Goal: Information Seeking & Learning: Learn about a topic

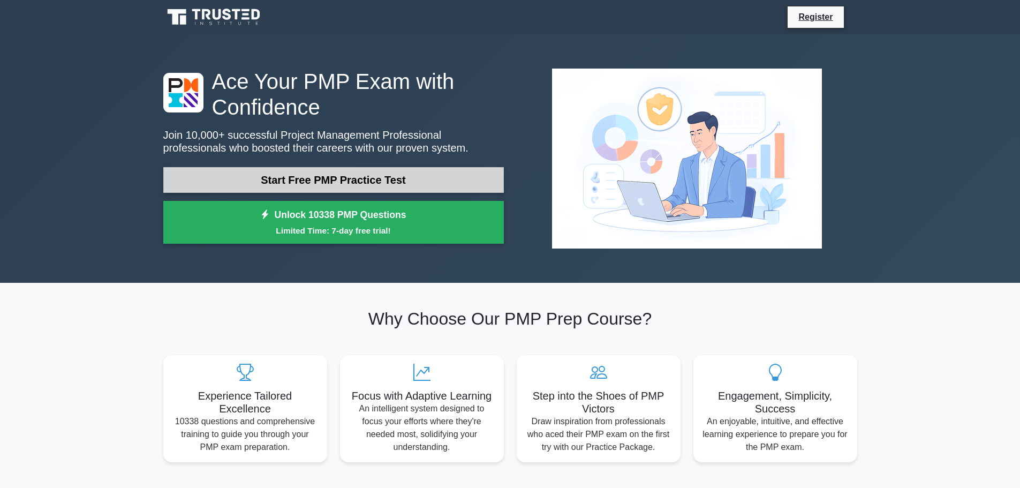
click at [305, 179] on link "Start Free PMP Practice Test" at bounding box center [333, 180] width 340 height 26
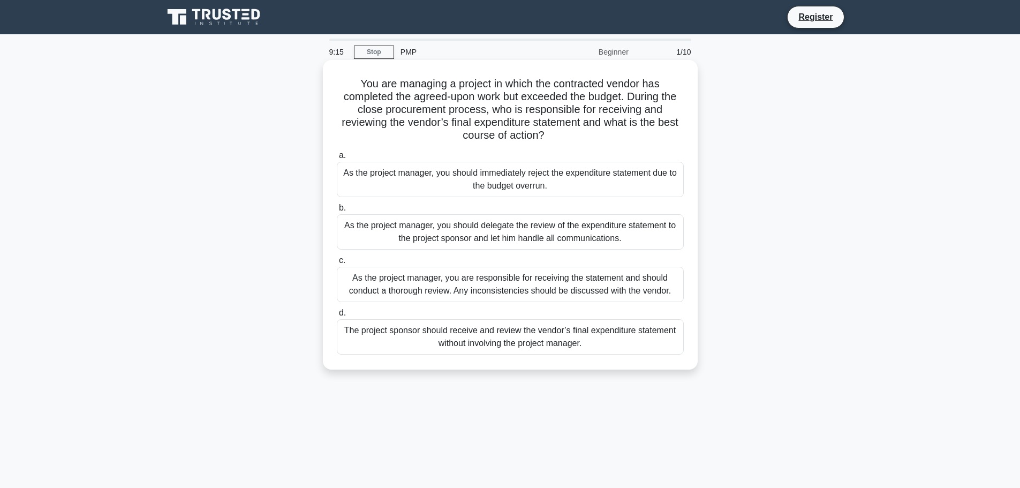
click at [456, 283] on div "As the project manager, you are responsible for receiving the statement and sho…" at bounding box center [510, 284] width 347 height 35
click at [337, 264] on input "c. As the project manager, you are responsible for receiving the statement and …" at bounding box center [337, 260] width 0 height 7
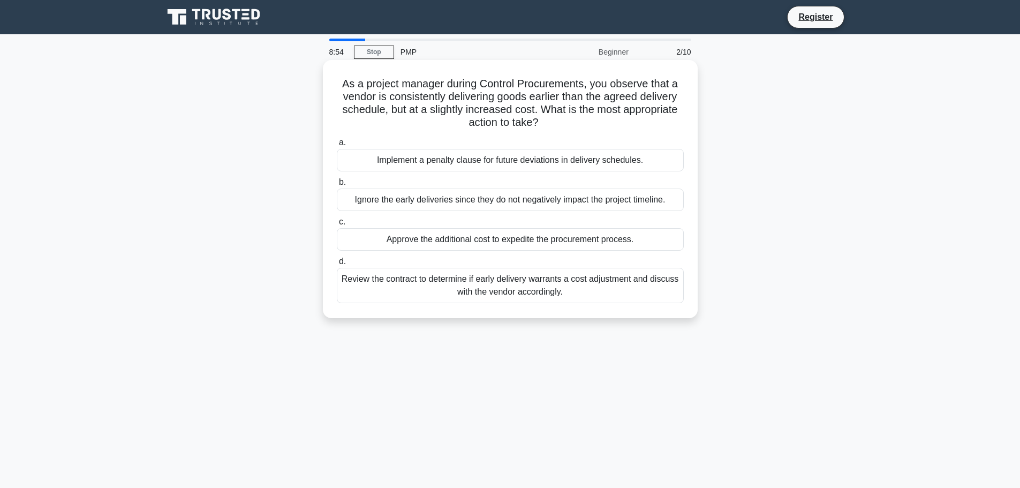
click at [545, 289] on div "Review the contract to determine if early delivery warrants a cost adjustment a…" at bounding box center [510, 285] width 347 height 35
click at [337, 265] on input "d. Review the contract to determine if early delivery warrants a cost adjustmen…" at bounding box center [337, 261] width 0 height 7
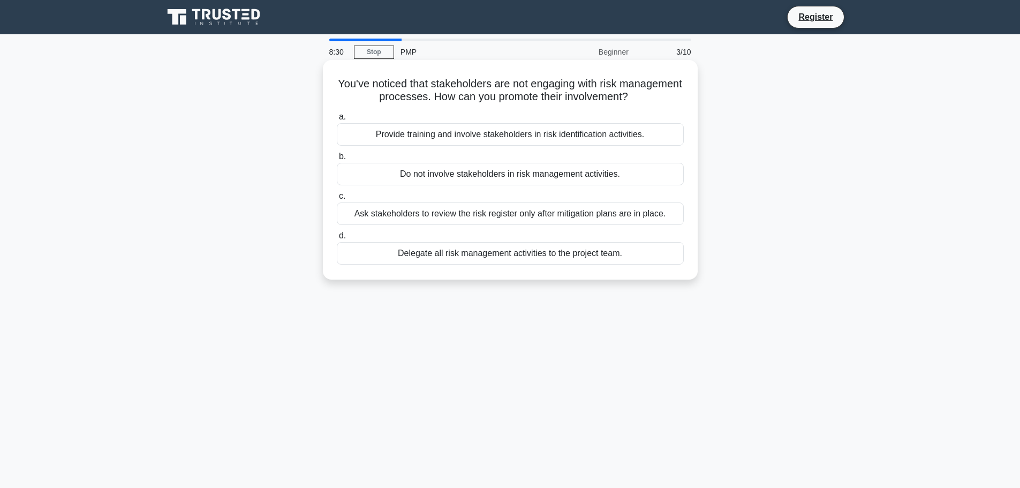
click at [474, 136] on div "Provide training and involve stakeholders in risk identification activities." at bounding box center [510, 134] width 347 height 22
click at [337, 120] on input "a. Provide training and involve stakeholders in risk identification activities." at bounding box center [337, 116] width 0 height 7
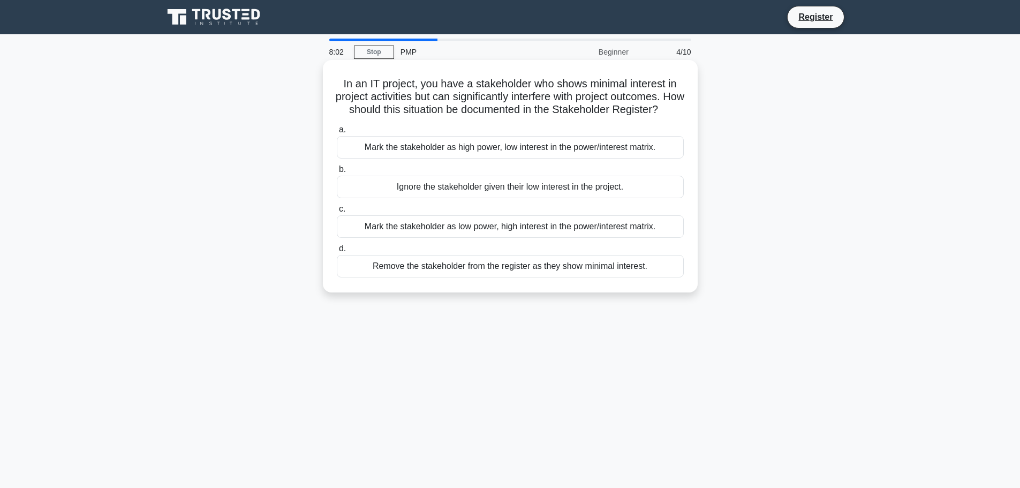
click at [505, 158] on div "Mark the stakeholder as high power, low interest in the power/interest matrix." at bounding box center [510, 147] width 347 height 22
click at [337, 133] on input "a. Mark the stakeholder as high power, low interest in the power/interest matri…" at bounding box center [337, 129] width 0 height 7
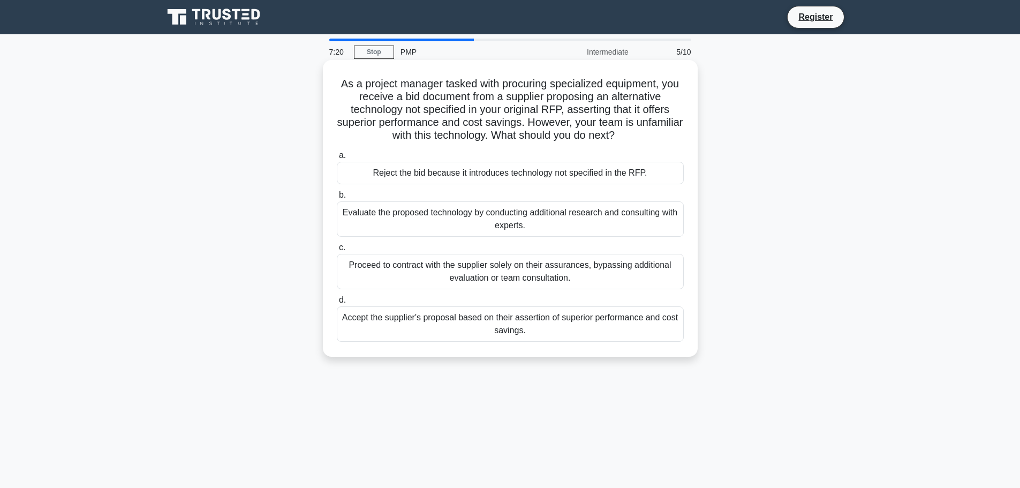
click at [500, 216] on div "Evaluate the proposed technology by conducting additional research and consulti…" at bounding box center [510, 218] width 347 height 35
click at [337, 199] on input "b. Evaluate the proposed technology by conducting additional research and consu…" at bounding box center [337, 195] width 0 height 7
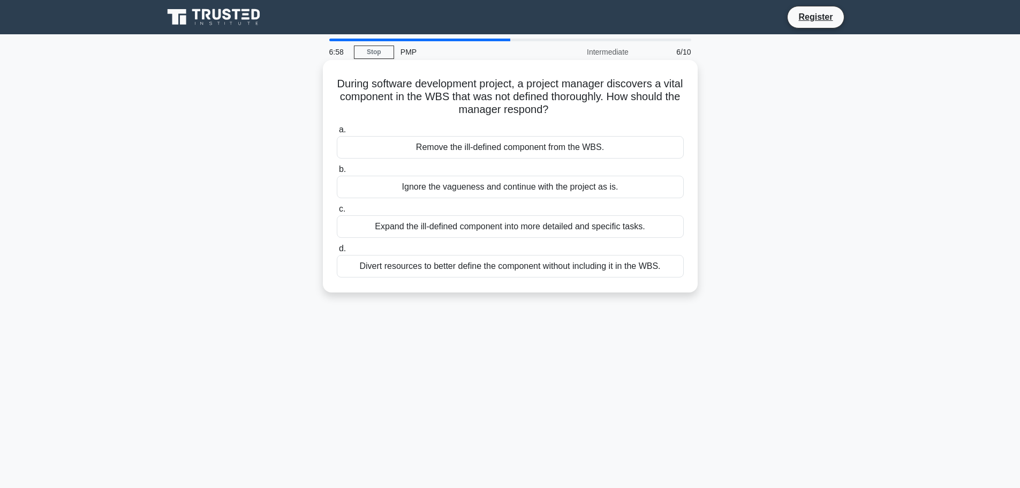
click at [516, 226] on div "Expand the ill-defined component into more detailed and specific tasks." at bounding box center [510, 226] width 347 height 22
click at [337, 212] on input "c. Expand the ill-defined component into more detailed and specific tasks." at bounding box center [337, 209] width 0 height 7
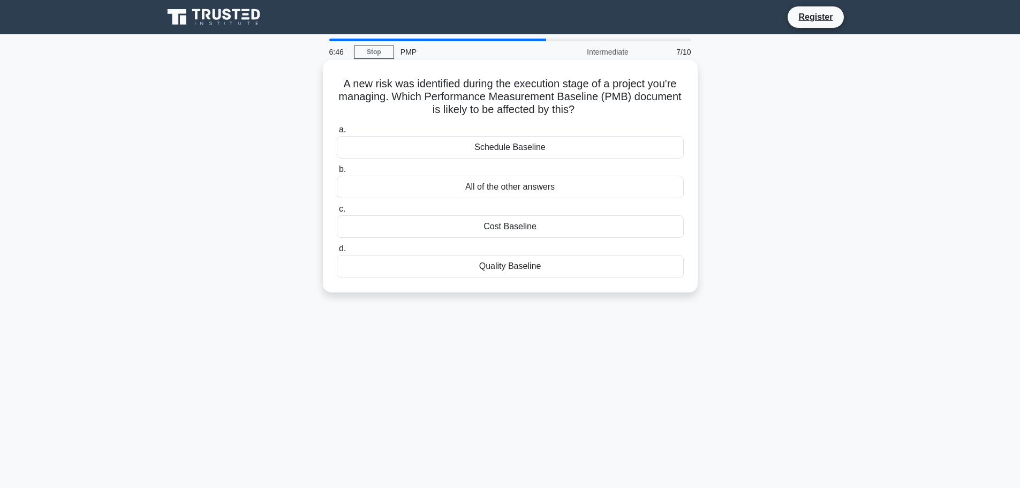
click at [506, 188] on div "All of the other answers" at bounding box center [510, 187] width 347 height 22
click at [337, 173] on input "b. All of the other answers" at bounding box center [337, 169] width 0 height 7
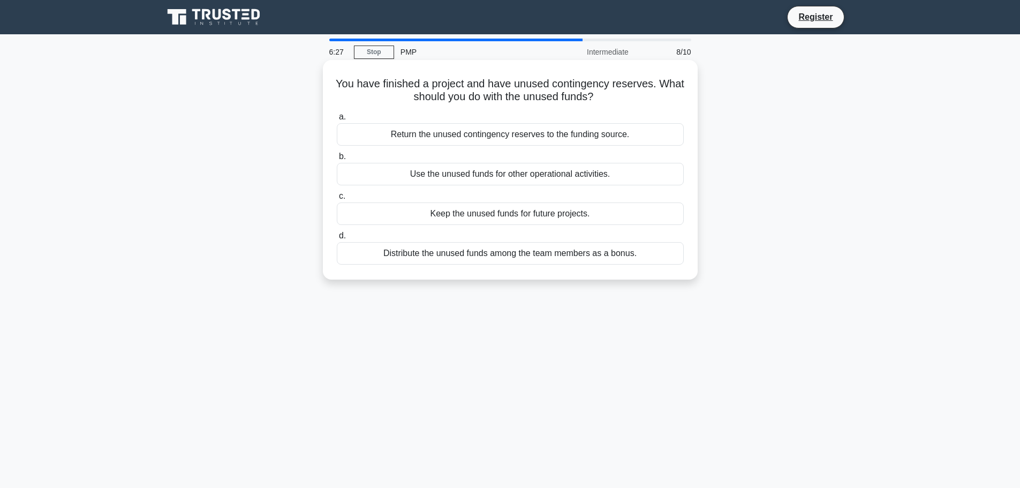
click at [489, 138] on div "Return the unused contingency reserves to the funding source." at bounding box center [510, 134] width 347 height 22
click at [337, 120] on input "a. Return the unused contingency reserves to the funding source." at bounding box center [337, 116] width 0 height 7
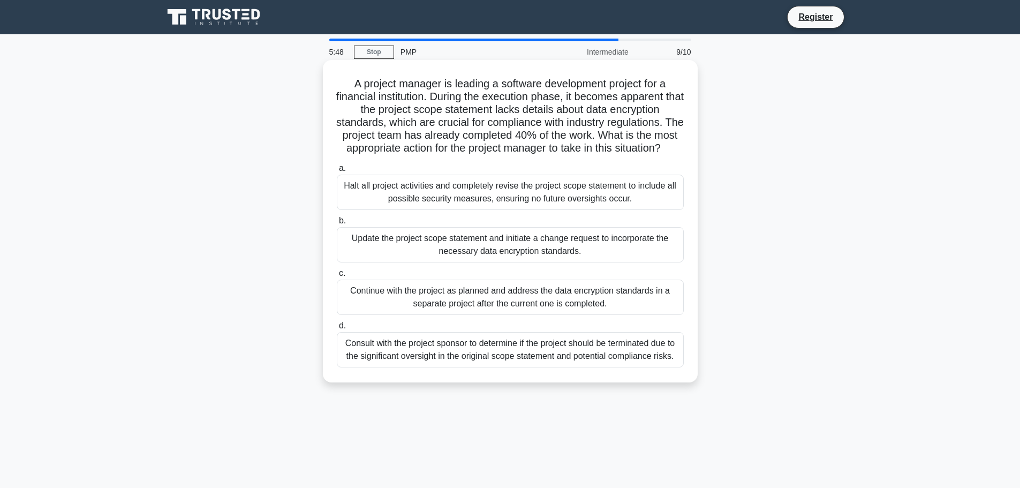
click at [511, 257] on div "Update the project scope statement and initiate a change request to incorporate…" at bounding box center [510, 244] width 347 height 35
click at [337, 224] on input "b. Update the project scope statement and initiate a change request to incorpor…" at bounding box center [337, 220] width 0 height 7
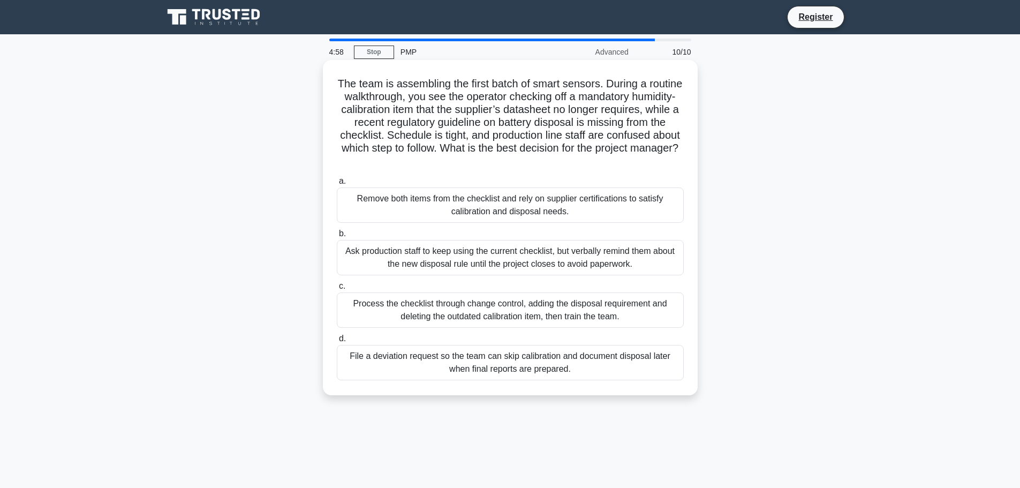
click at [509, 312] on div "Process the checklist through change control, adding the disposal requirement a…" at bounding box center [510, 309] width 347 height 35
click at [337, 290] on input "c. Process the checklist through change control, adding the disposal requiremen…" at bounding box center [337, 286] width 0 height 7
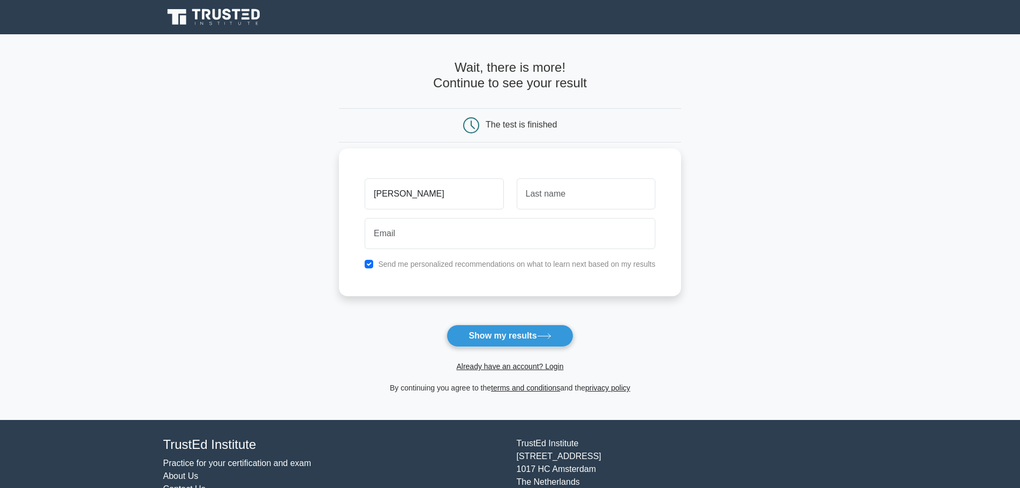
type input "[PERSON_NAME]"
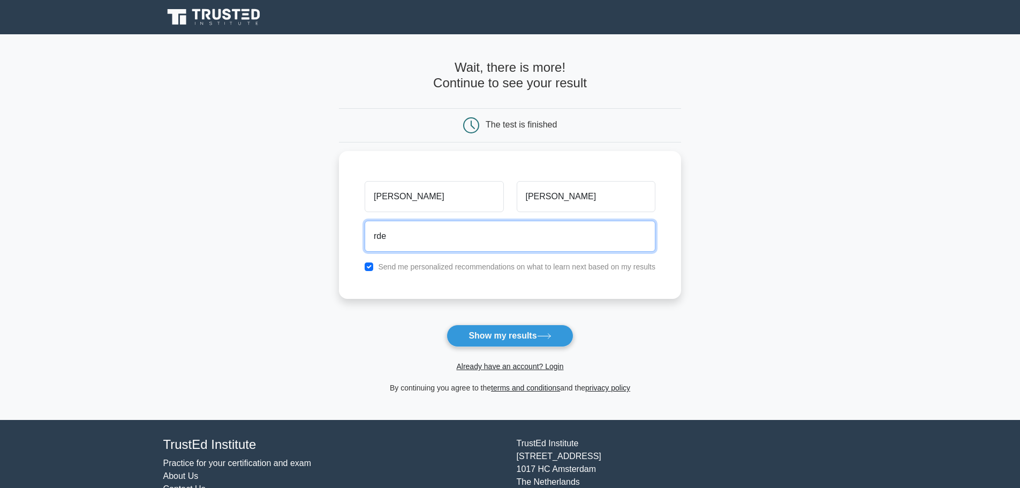
type input "[EMAIL_ADDRESS][DOMAIN_NAME]"
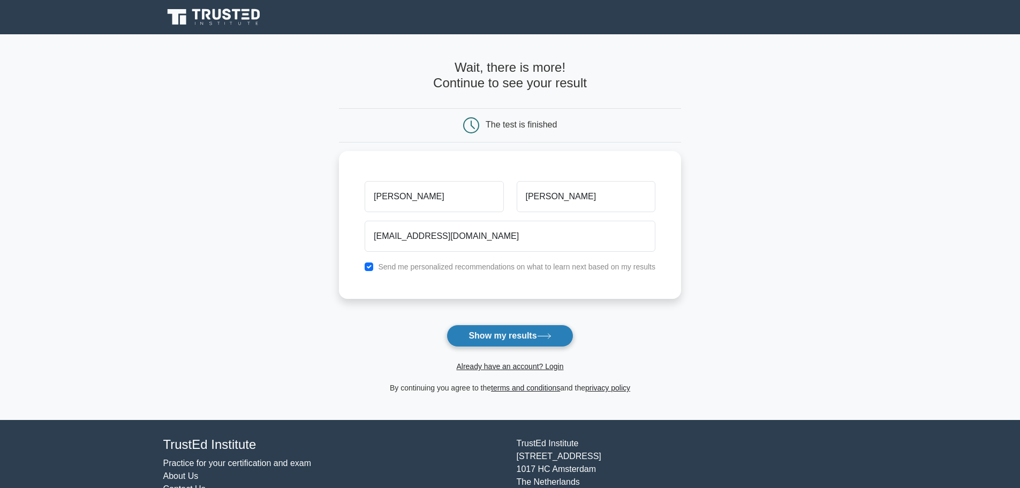
click at [476, 334] on button "Show my results" at bounding box center [509, 335] width 126 height 22
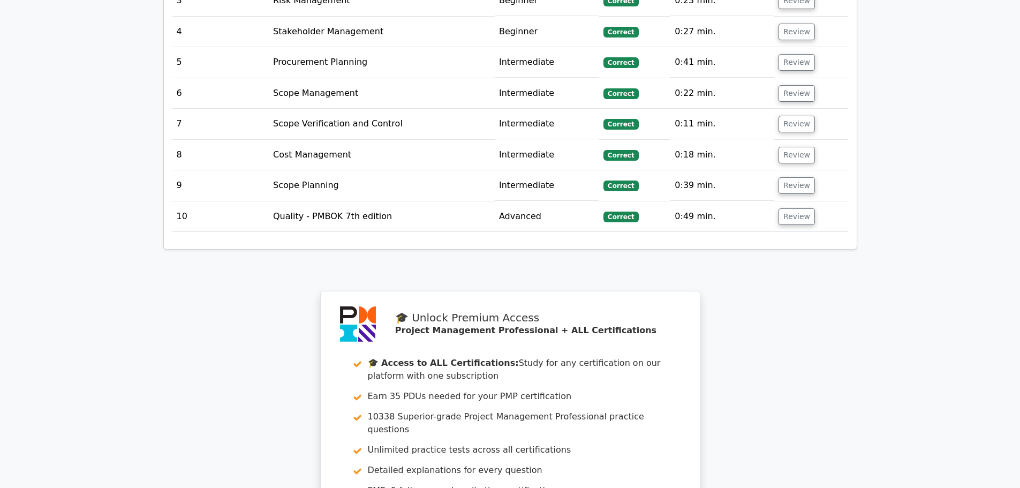
scroll to position [1713, 0]
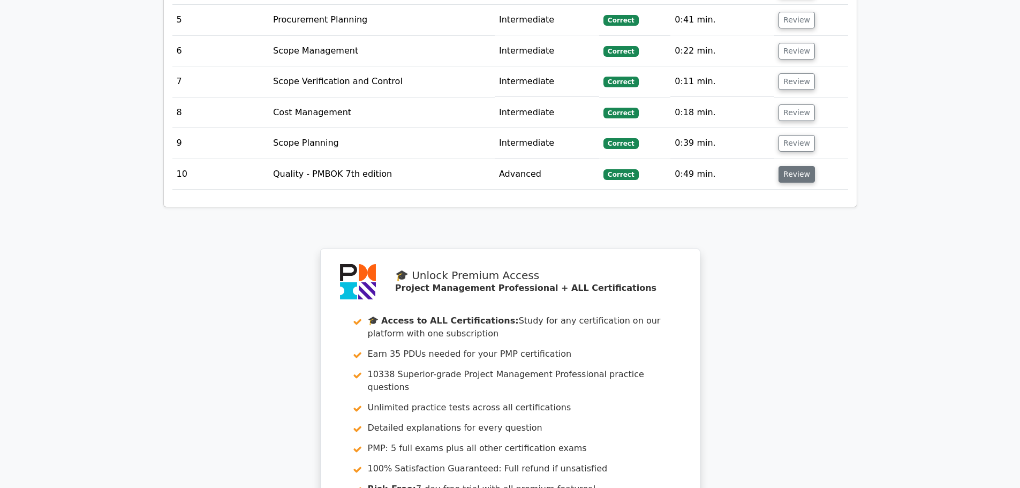
click at [786, 166] on button "Review" at bounding box center [796, 174] width 36 height 17
